Goal: Communication & Community: Answer question/provide support

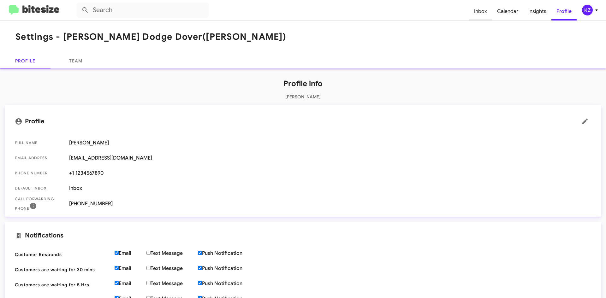
click at [478, 5] on span "Inbox" at bounding box center [480, 11] width 23 height 18
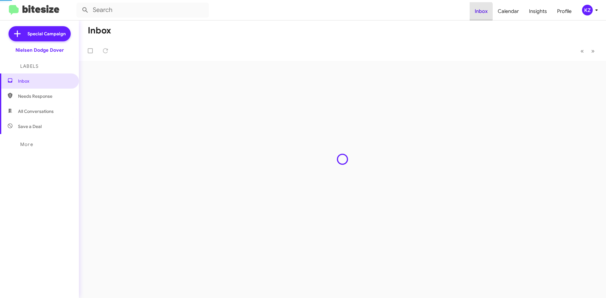
click at [479, 12] on span "Inbox" at bounding box center [481, 11] width 23 height 18
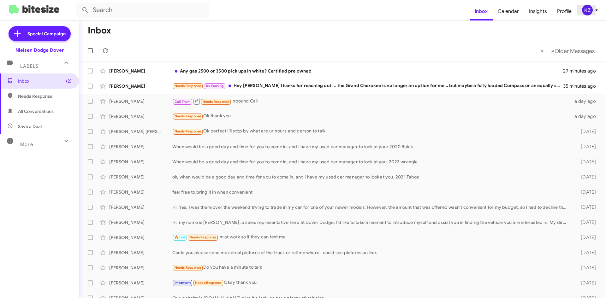
click at [586, 8] on div "KZ" at bounding box center [587, 10] width 11 height 11
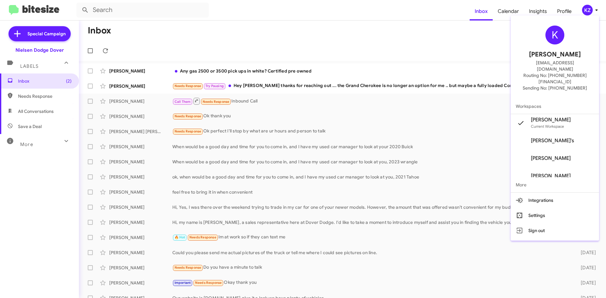
click at [266, 88] on div at bounding box center [303, 149] width 606 height 298
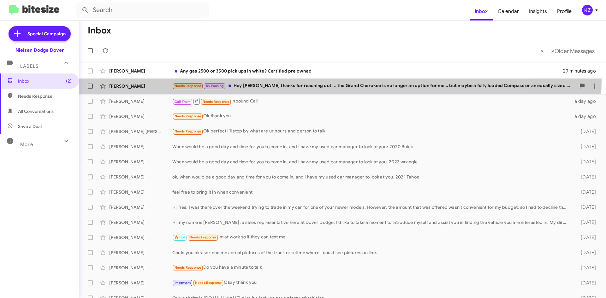
click at [284, 79] on span "Scott Villalobos Needs Response Try Pausing Hey Patty thanks for reaching out .…" at bounding box center [342, 86] width 527 height 15
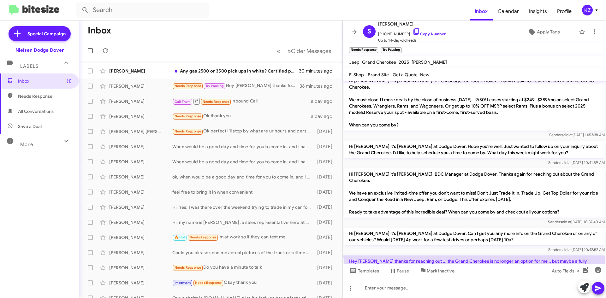
scroll to position [25, 0]
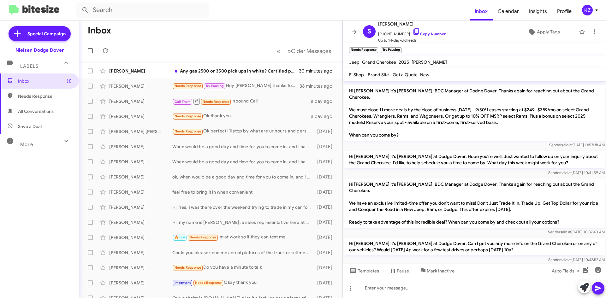
click at [385, 179] on p "Hi Scott it's Patty, BDC Manager at Dodge Dover. Thanks again for reaching out …" at bounding box center [474, 203] width 261 height 49
click at [422, 179] on p "Hi Scott it's Patty, BDC Manager at Dodge Dover. Thanks again for reaching out …" at bounding box center [474, 203] width 261 height 49
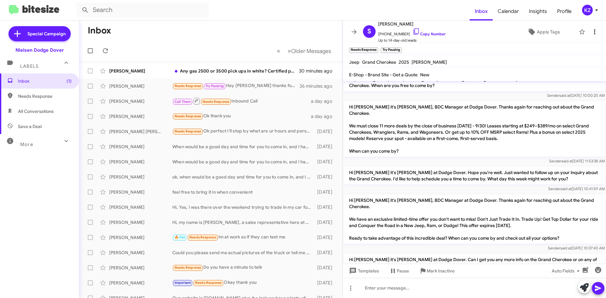
scroll to position [0, 0]
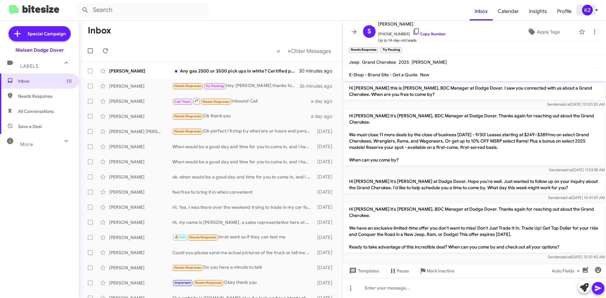
click at [596, 10] on icon at bounding box center [597, 10] width 8 height 8
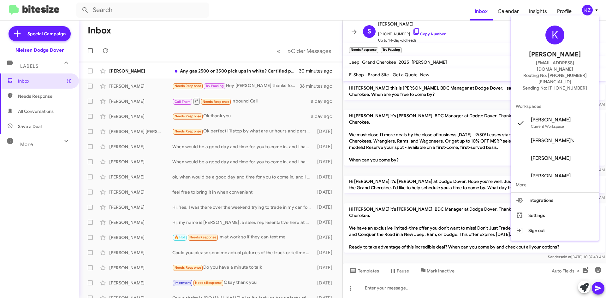
click at [564, 138] on span "Scott Zedwoski's" at bounding box center [552, 141] width 43 height 6
